Goal: Task Accomplishment & Management: Manage account settings

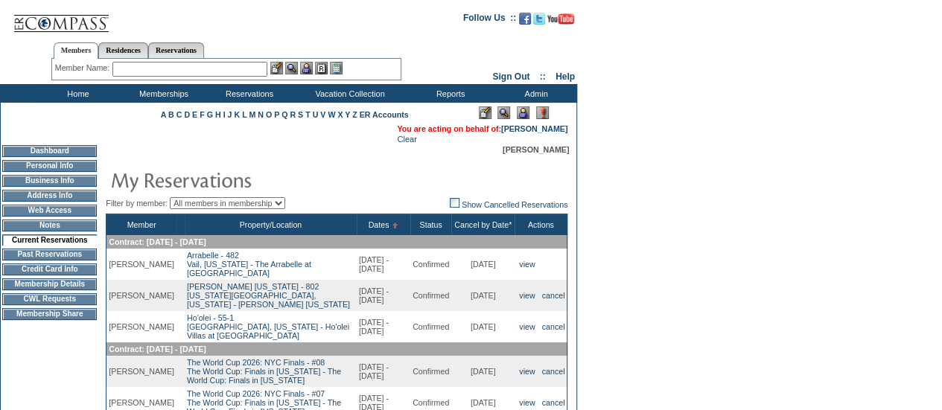
scroll to position [15, 0]
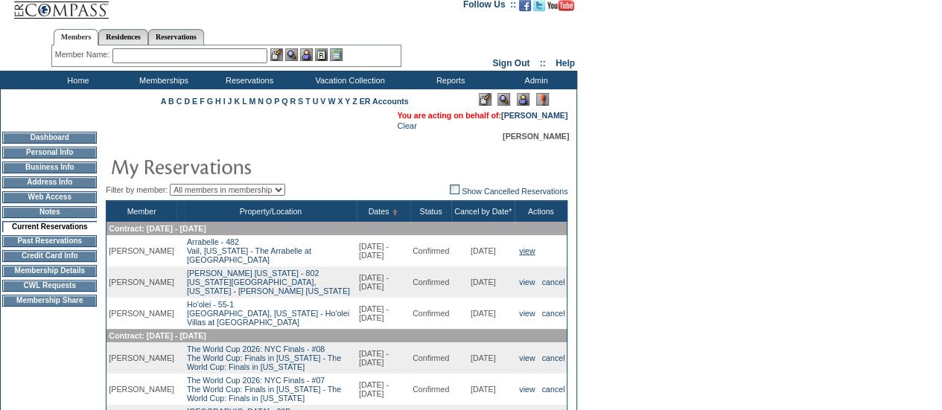
click at [524, 253] on link "view" at bounding box center [527, 251] width 16 height 9
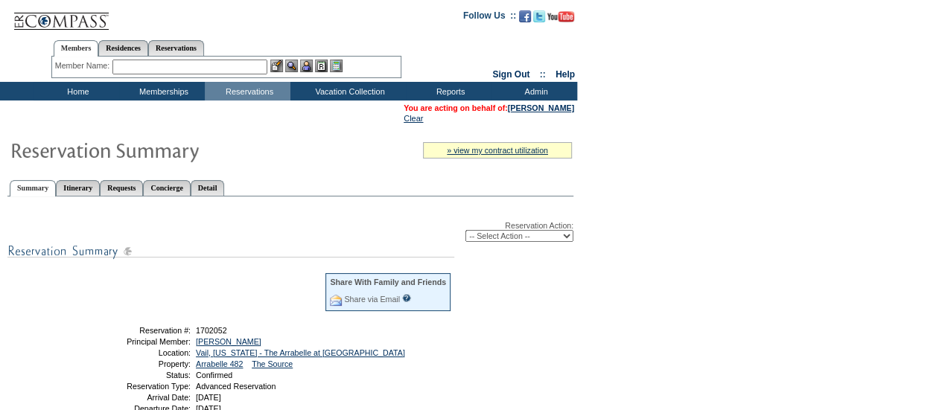
click at [534, 241] on select "-- Select Action -- Modify Reservation Dates Modify Reservation Cost Modify Occ…" at bounding box center [519, 236] width 108 height 12
select select "CancelRes"
click at [465, 232] on select "-- Select Action -- Modify Reservation Dates Modify Reservation Cost Modify Occ…" at bounding box center [519, 236] width 108 height 12
